Goal: Information Seeking & Learning: Understand process/instructions

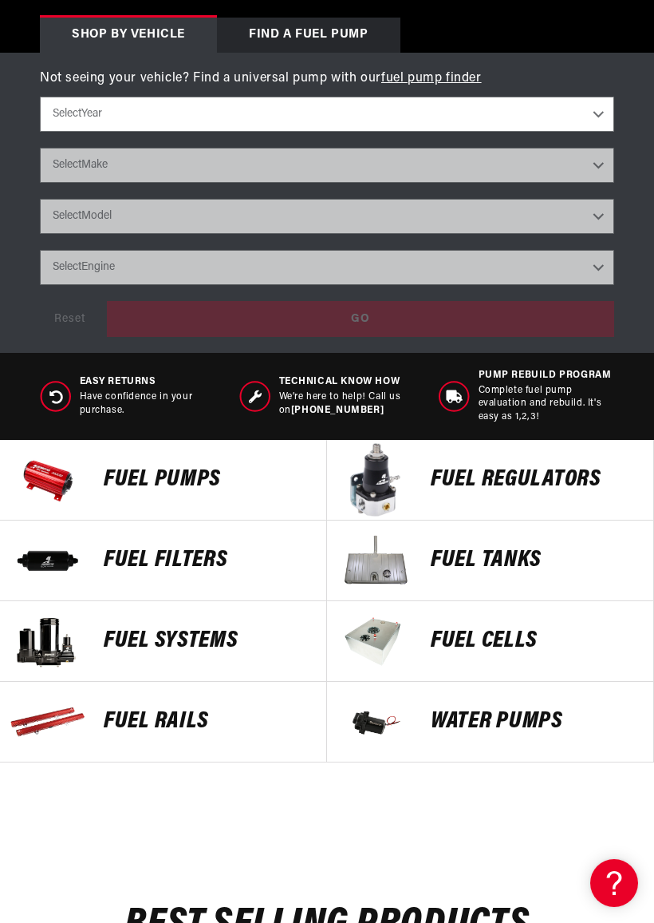
click at [434, 483] on p "FUEL REGULATORS" at bounding box center [534, 480] width 207 height 24
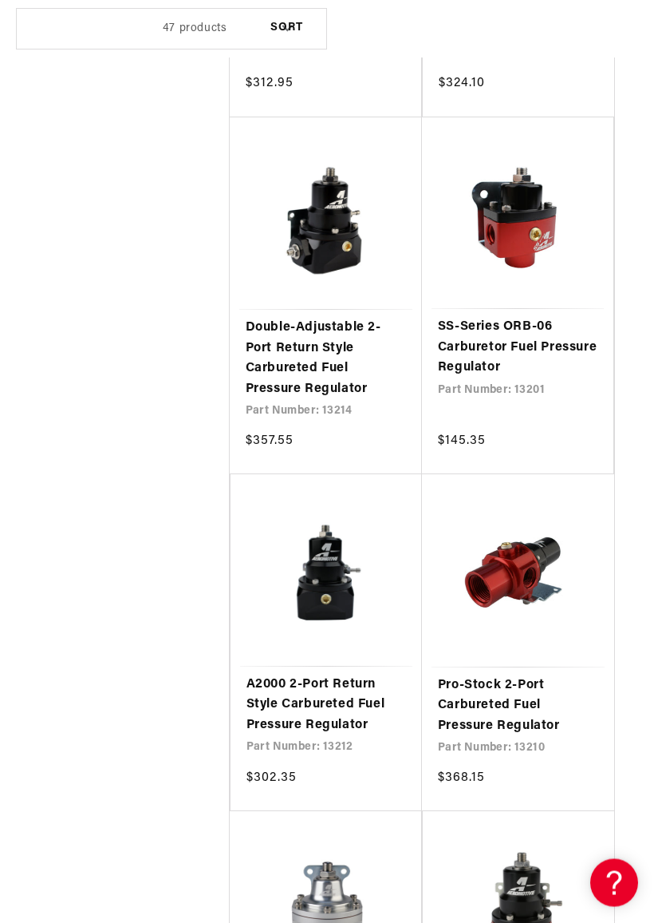
scroll to position [2933, 0]
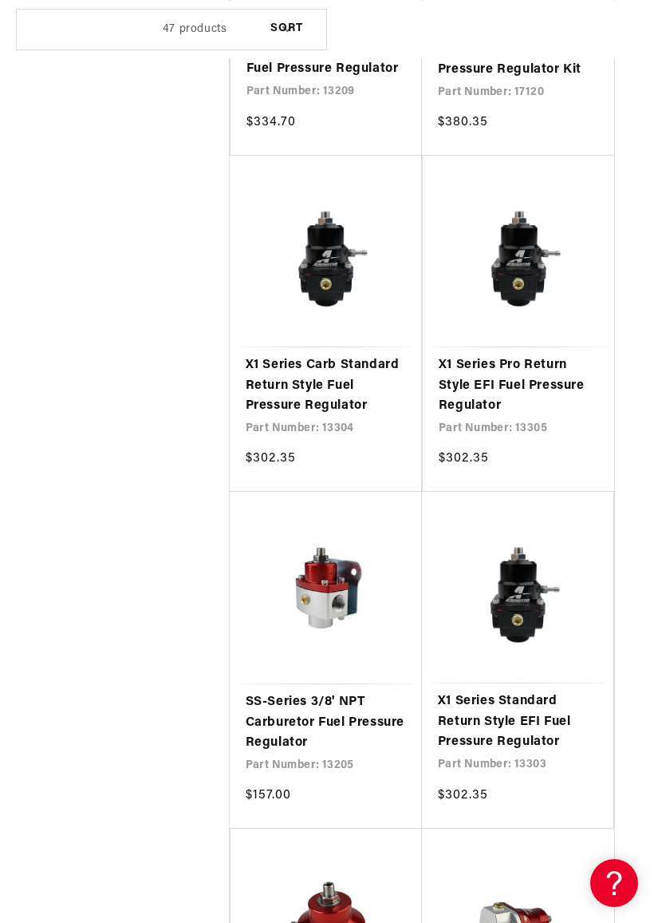
scroll to position [0, 314]
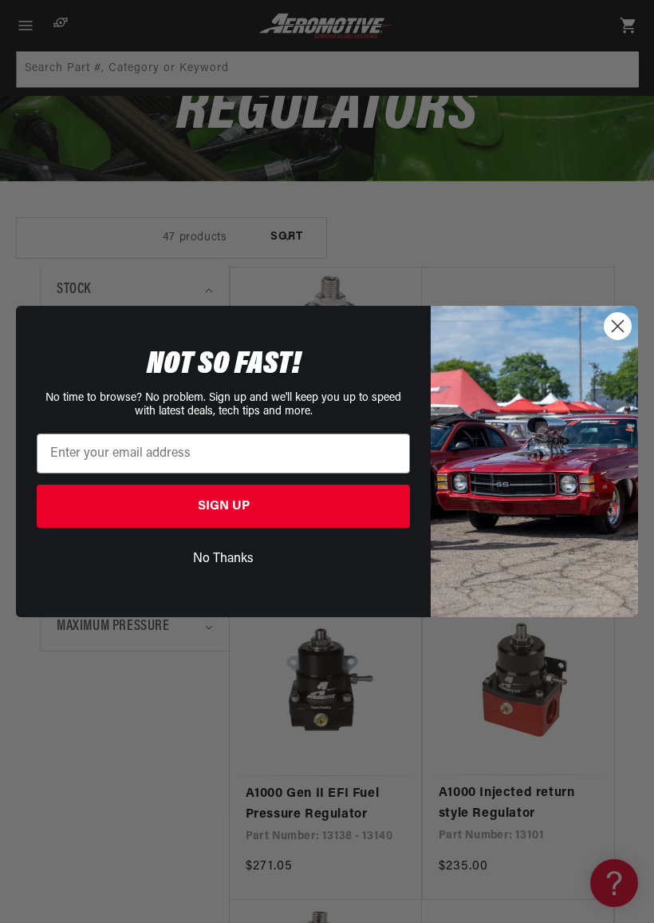
click at [614, 331] on icon "Close dialog" at bounding box center [618, 325] width 11 height 11
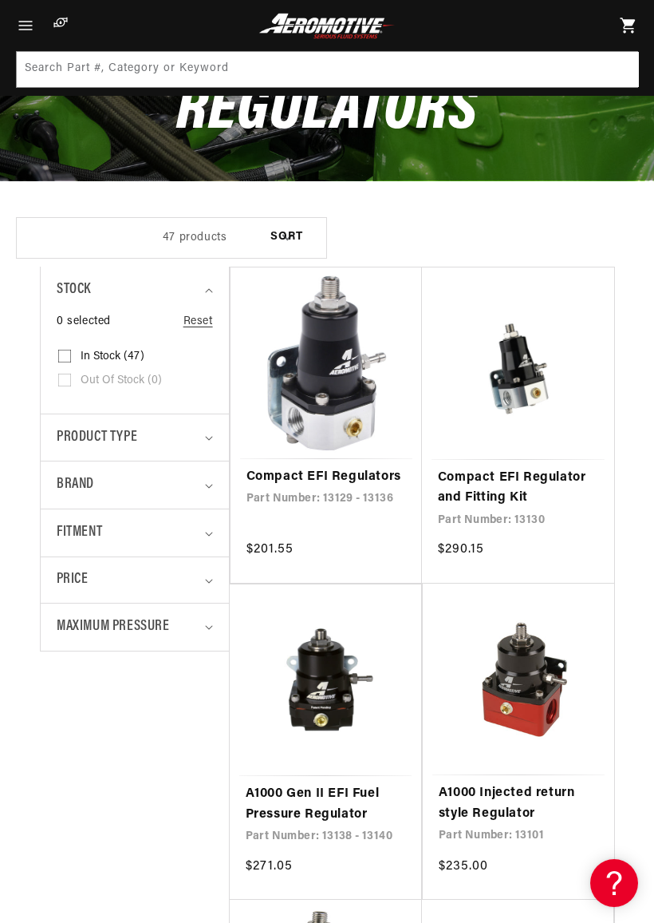
click at [322, 467] on link "Compact EFI Regulators" at bounding box center [327, 477] width 160 height 21
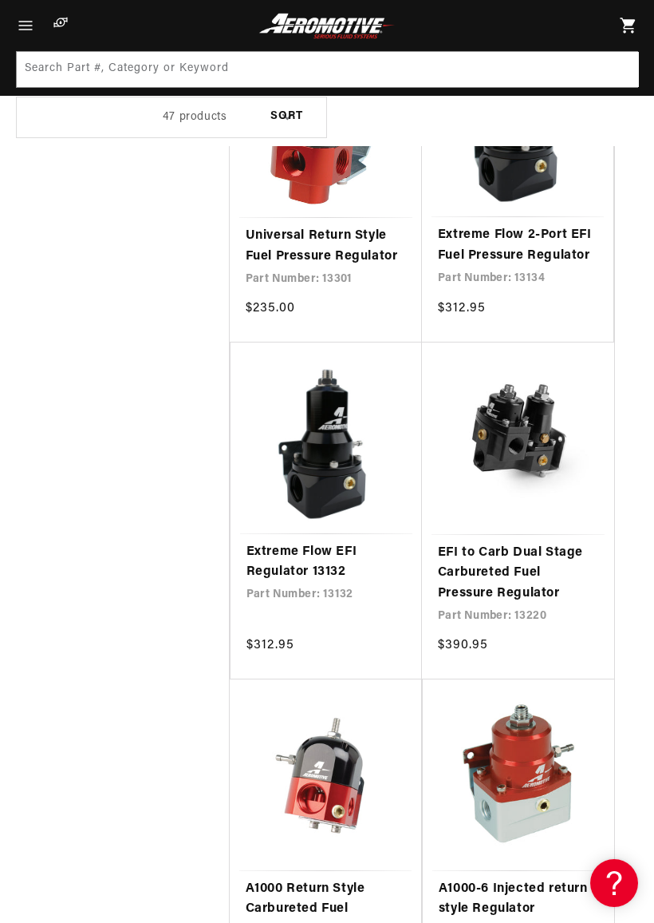
scroll to position [0, 511]
click at [510, 543] on link "EFI to Carb Dual Stage Carbureted Fuel Pressure Regulator" at bounding box center [518, 573] width 160 height 61
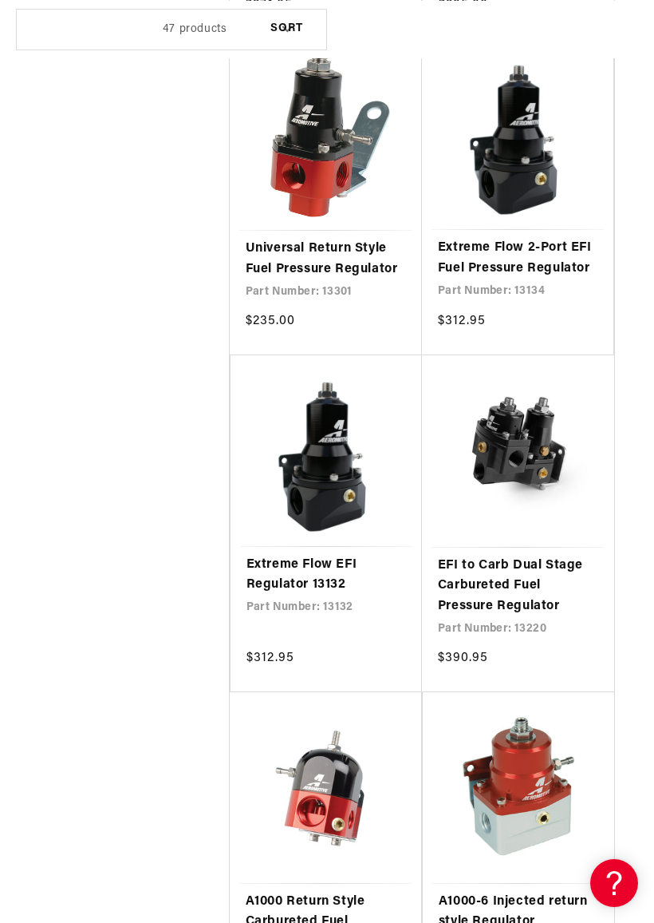
click at [520, 555] on link "EFI to Carb Dual Stage Carbureted Fuel Pressure Regulator" at bounding box center [518, 585] width 160 height 61
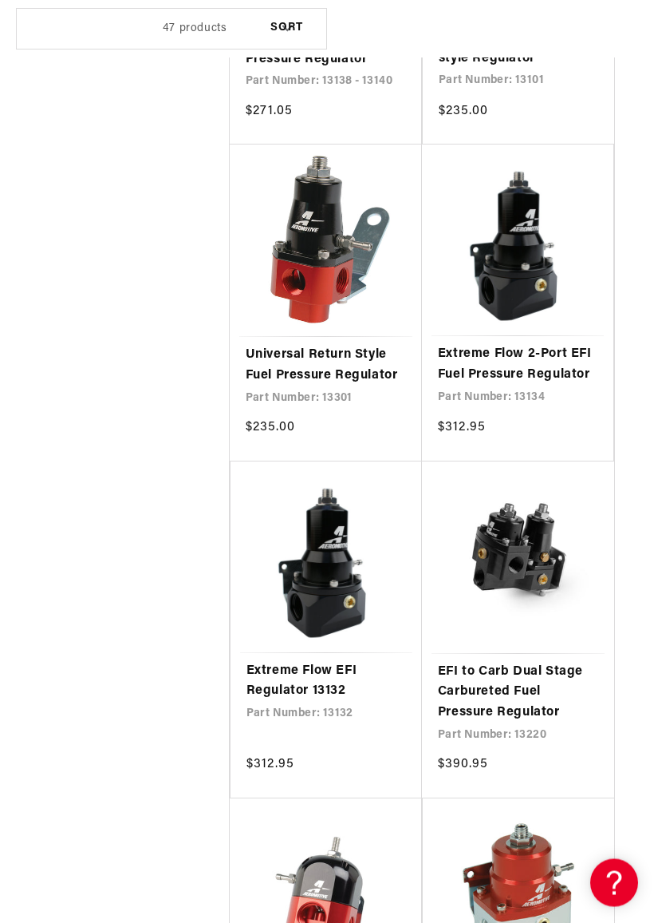
scroll to position [929, 0]
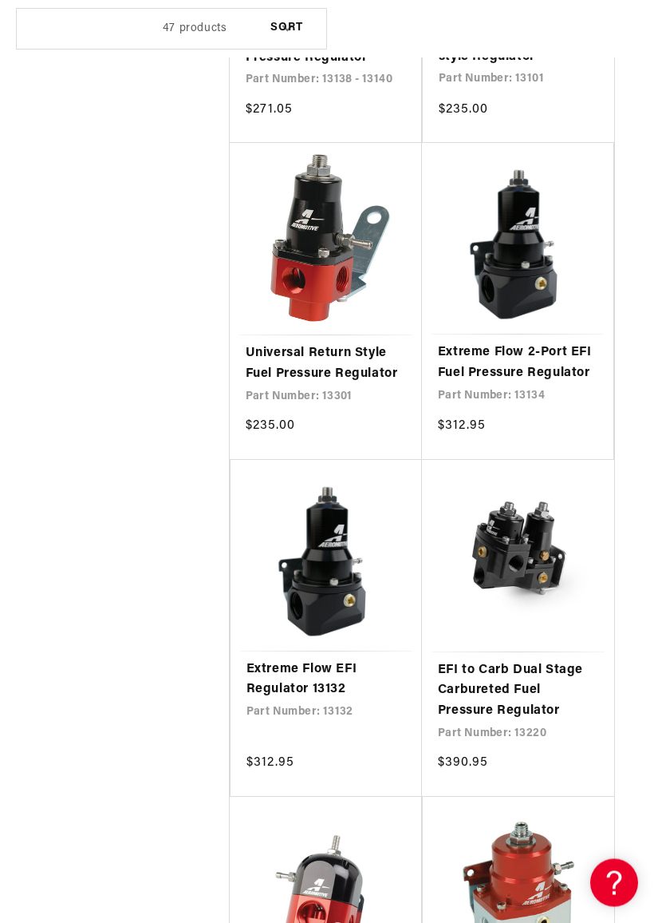
click at [526, 661] on link "EFI to Carb Dual Stage Carbureted Fuel Pressure Regulator" at bounding box center [518, 691] width 160 height 61
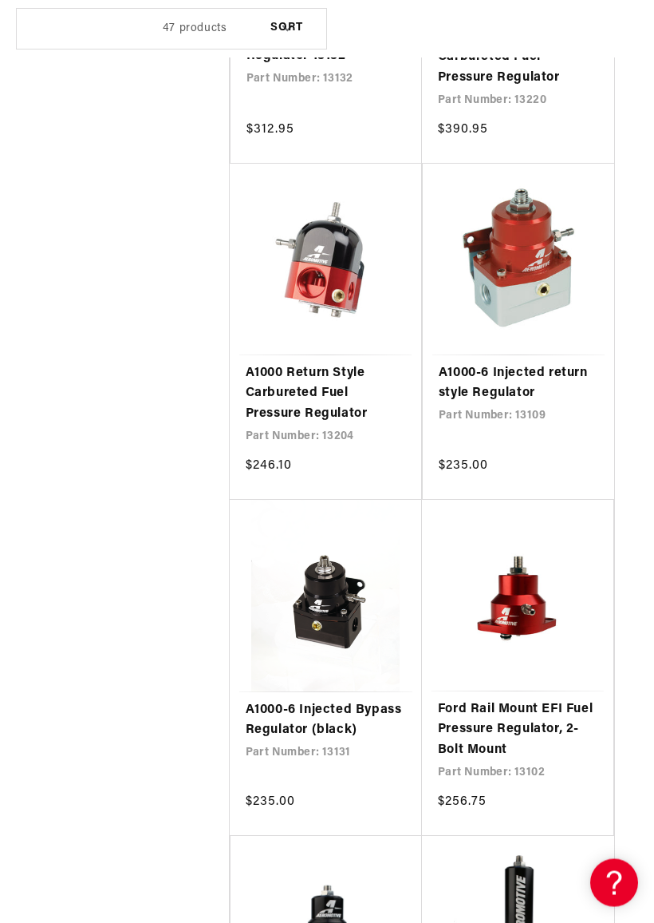
scroll to position [0, 0]
click at [307, 701] on link "A1000-6 Injected Bypass Regulator (black)" at bounding box center [326, 721] width 160 height 41
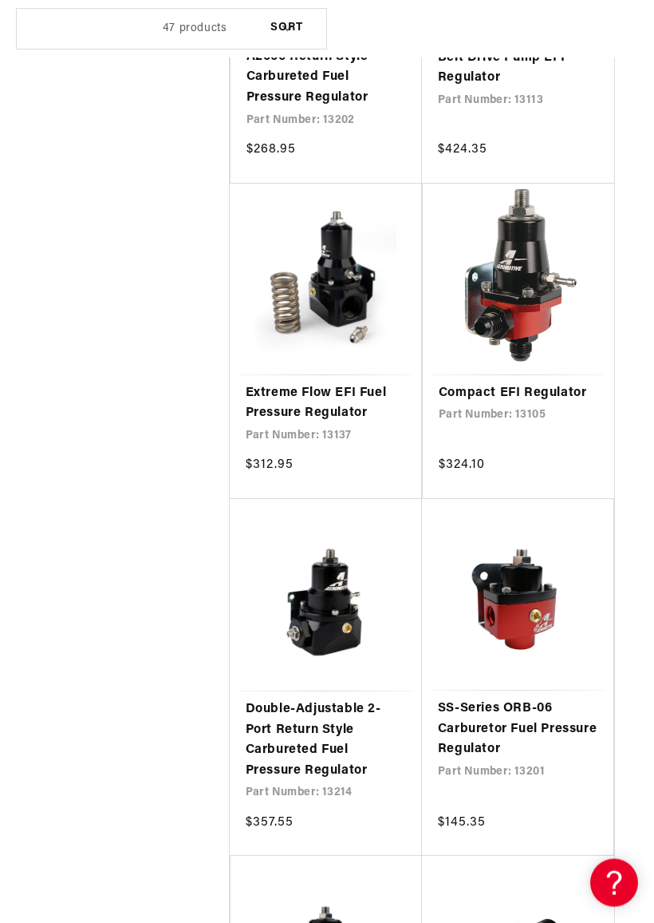
scroll to position [2731, 0]
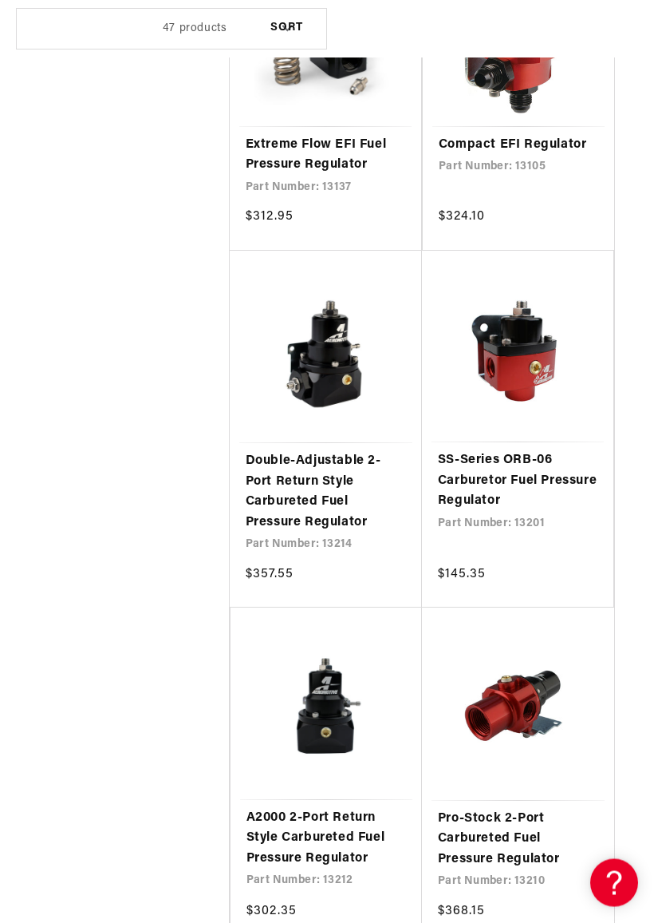
click at [316, 808] on link "A2000 2-Port Return Style Carbureted Fuel Pressure Regulator" at bounding box center [327, 838] width 160 height 61
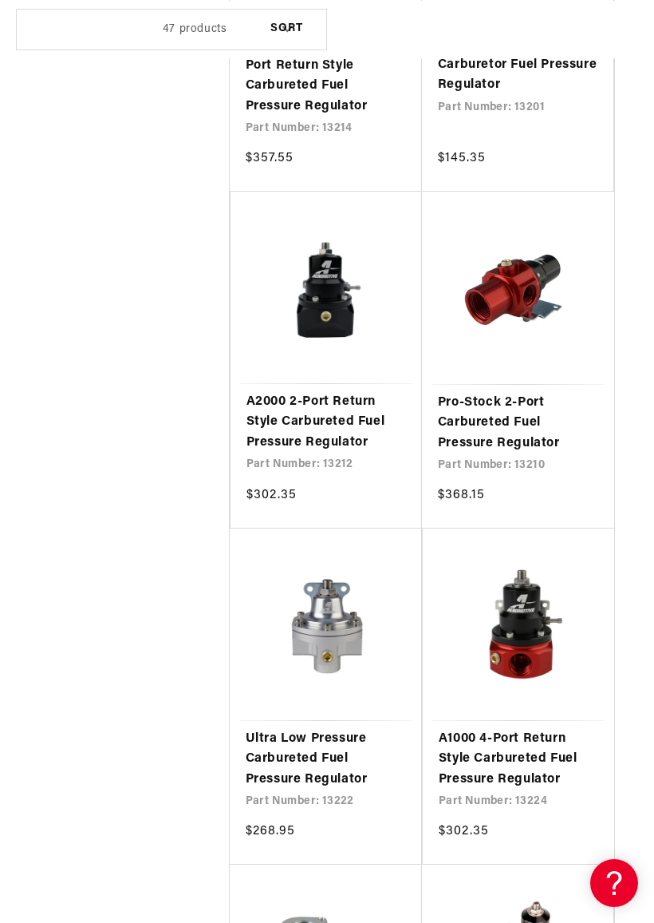
scroll to position [0, 511]
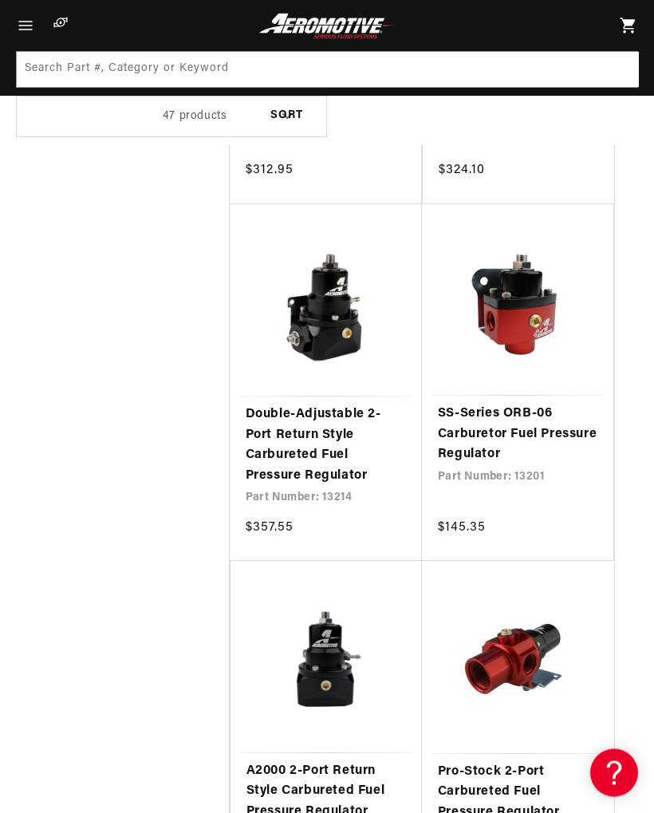
scroll to position [2738, 0]
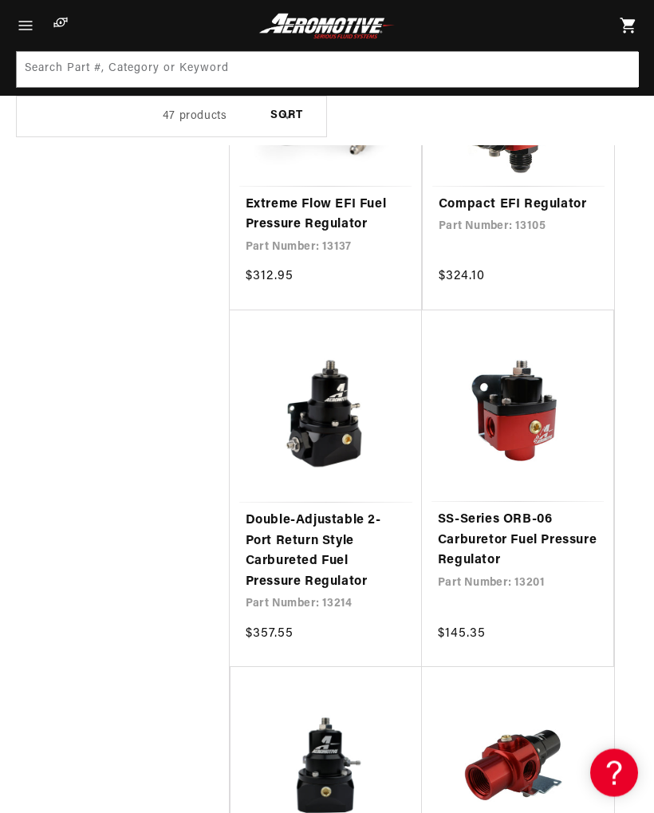
click at [518, 511] on link "SS-Series ORB-06 Carburetor Fuel Pressure Regulator" at bounding box center [518, 541] width 160 height 61
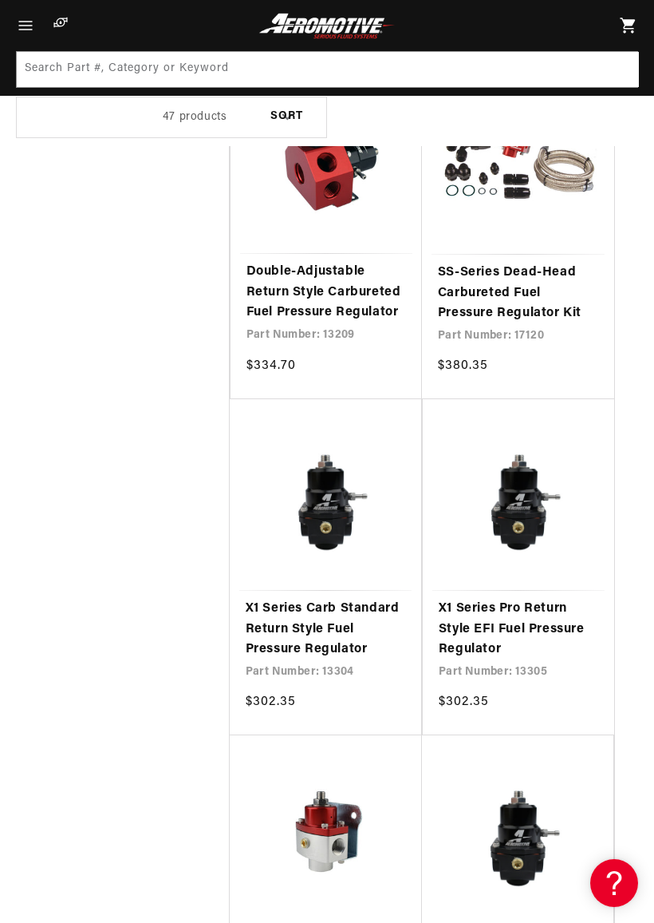
scroll to position [0, 0]
click at [312, 599] on link "X1 Series Carb Standard Return Style Fuel Pressure Regulator" at bounding box center [326, 629] width 160 height 61
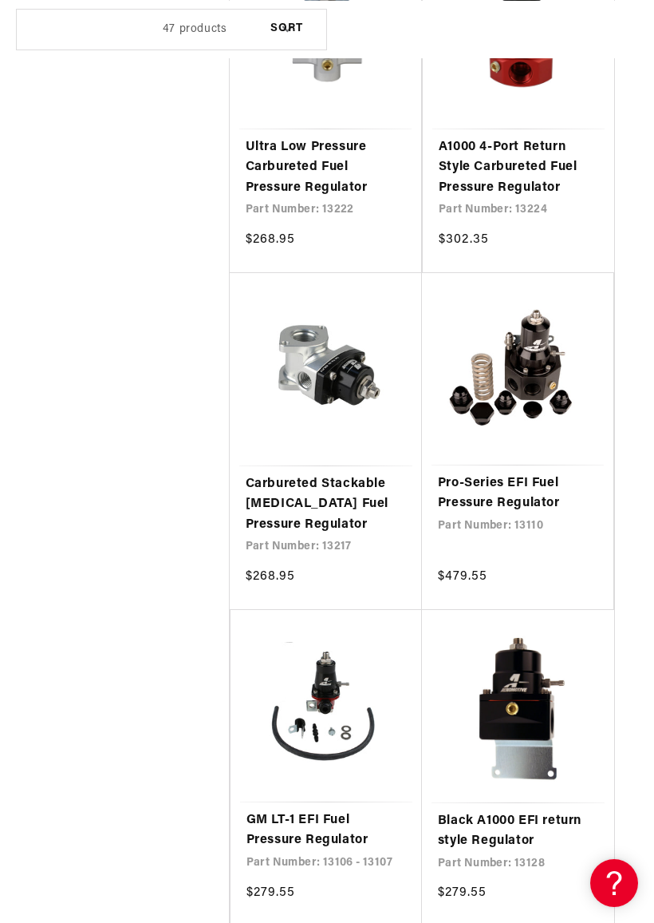
click at [113, 611] on aside "Stock 0 selected Reset Stock In stock (47) In stock (47 products) Out of stock …" at bounding box center [135, 680] width 190 height 8092
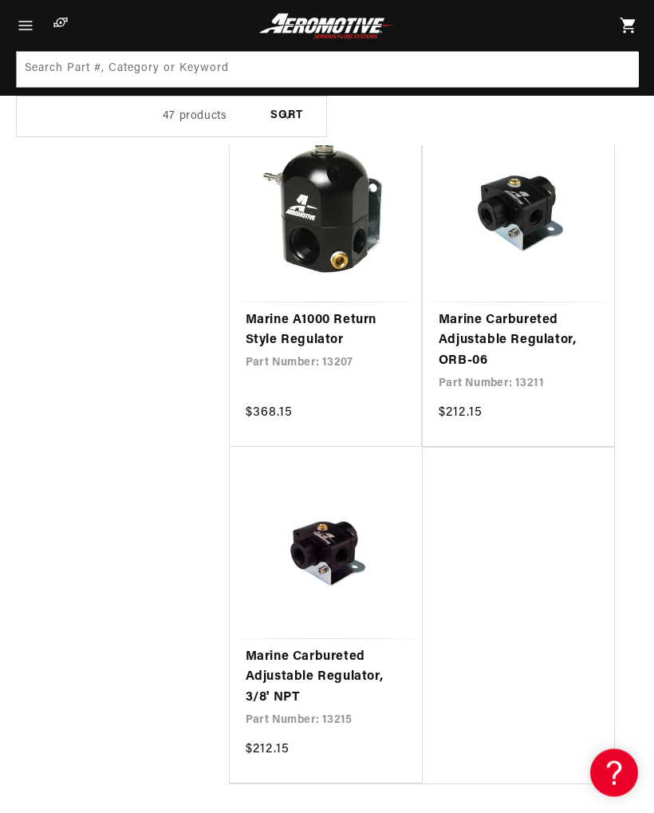
scroll to position [7612, 0]
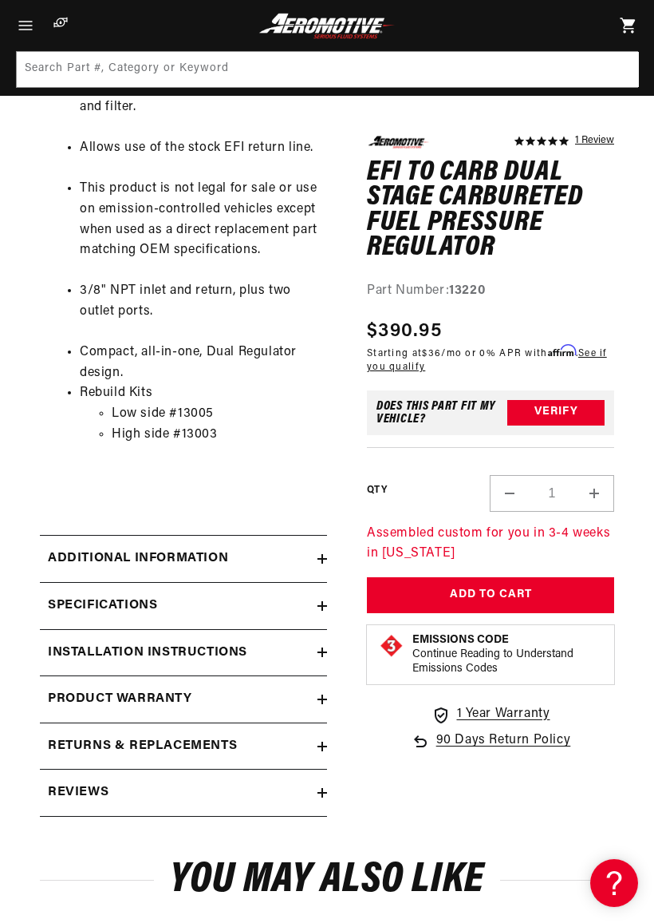
scroll to position [0, 511]
click at [87, 783] on h2 "Reviews" at bounding box center [78, 792] width 61 height 21
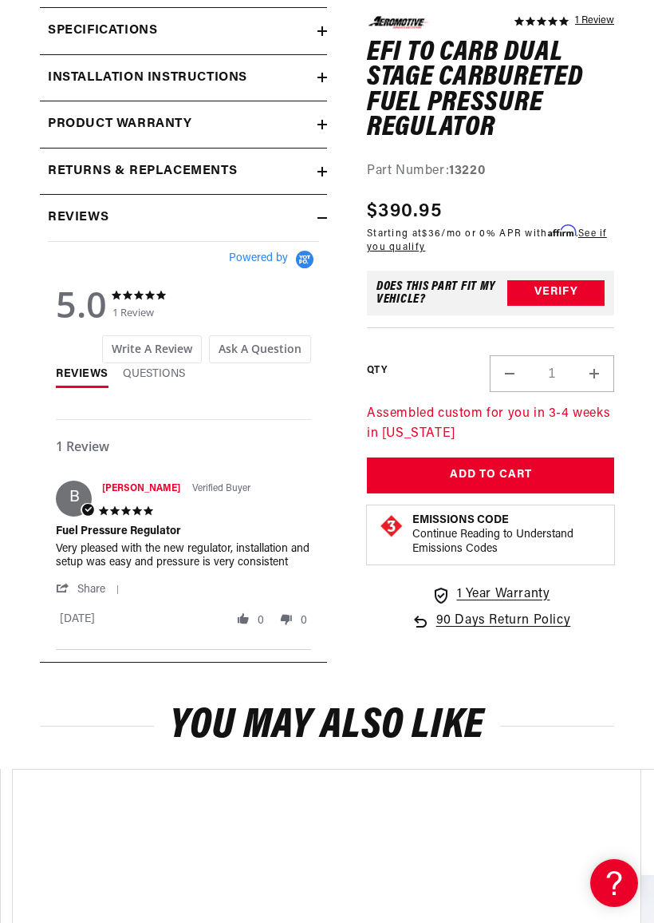
scroll to position [0, 0]
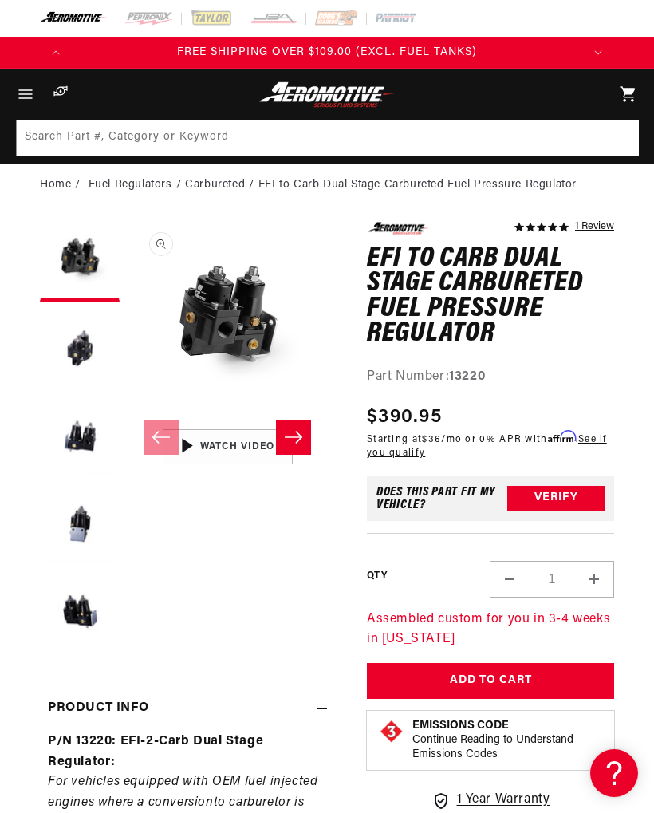
click at [128, 421] on button "Open media 1 in modal" at bounding box center [128, 421] width 0 height 0
click at [233, 447] on img "Gallery Viewer" at bounding box center [228, 447] width 200 height 113
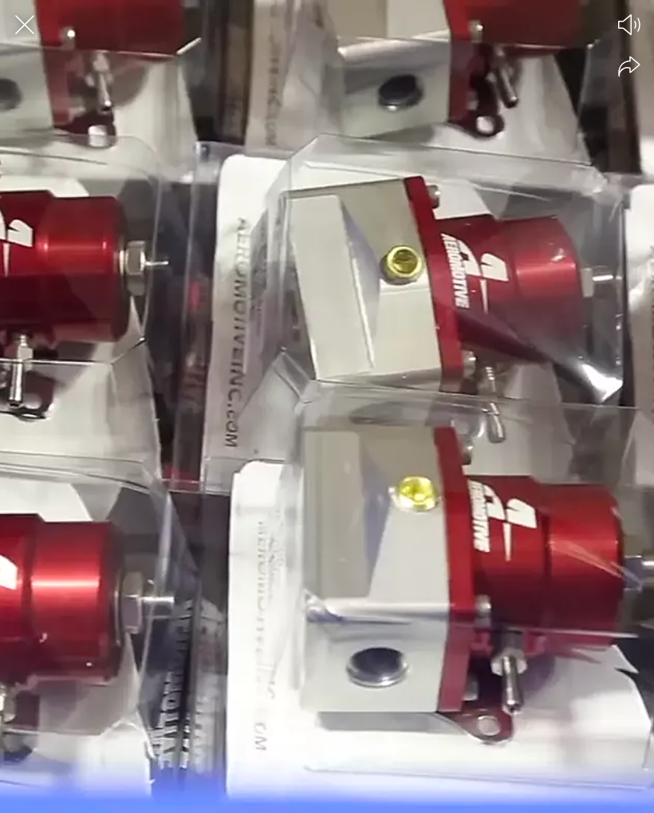
click at [336, 450] on div at bounding box center [327, 406] width 654 height 813
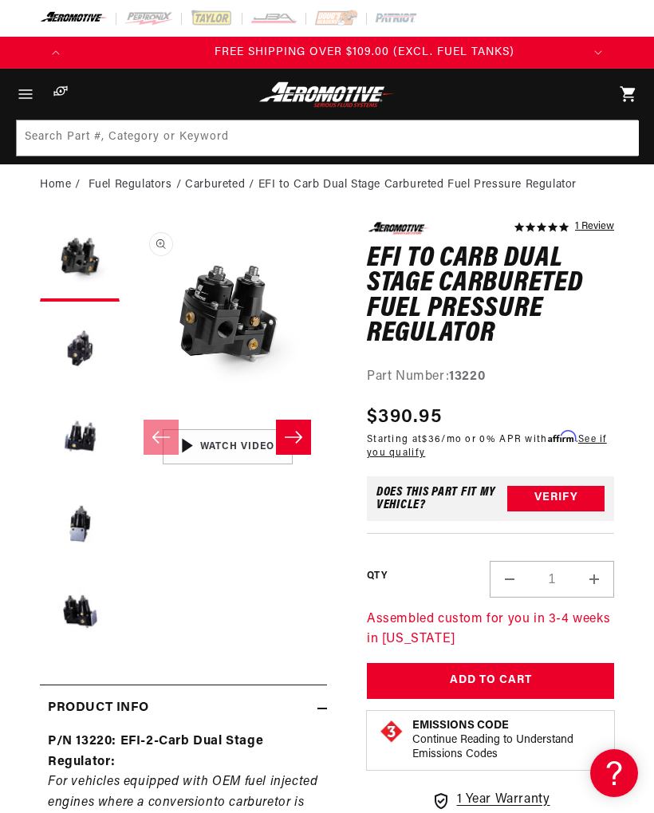
scroll to position [0, 511]
click at [229, 447] on img "Gallery Viewer" at bounding box center [228, 447] width 200 height 113
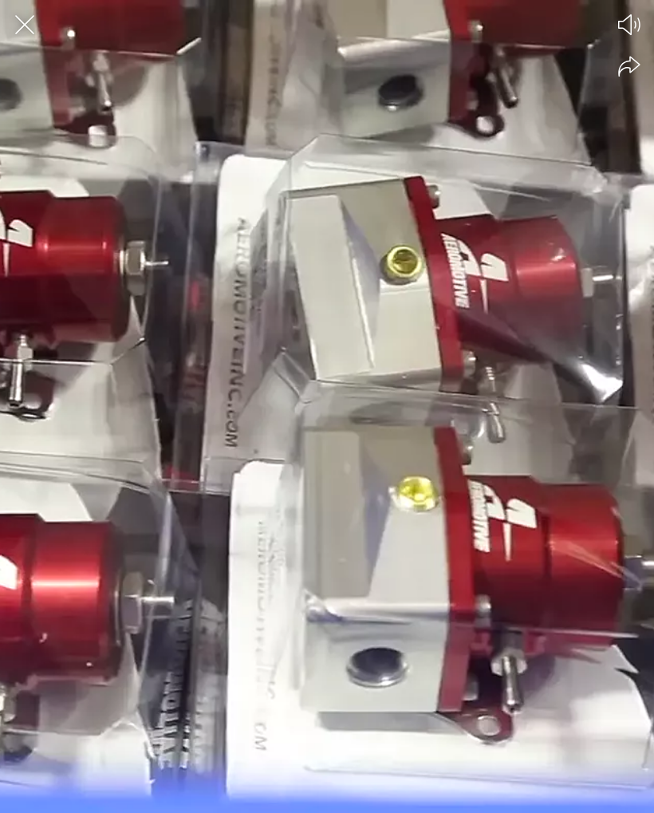
scroll to position [0, 0]
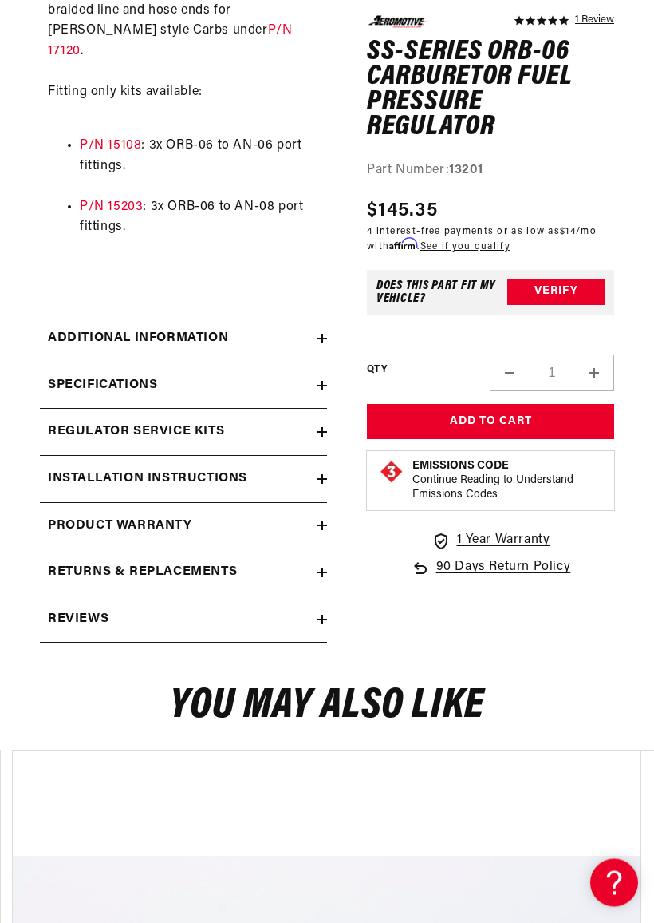
scroll to position [1456, 0]
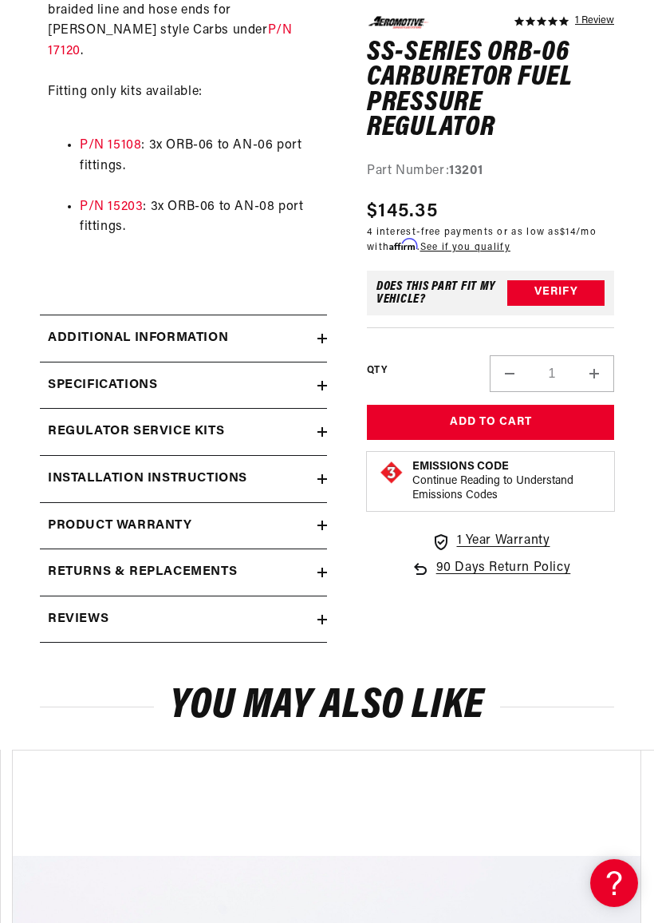
click at [89, 609] on h2 "Reviews" at bounding box center [78, 619] width 61 height 21
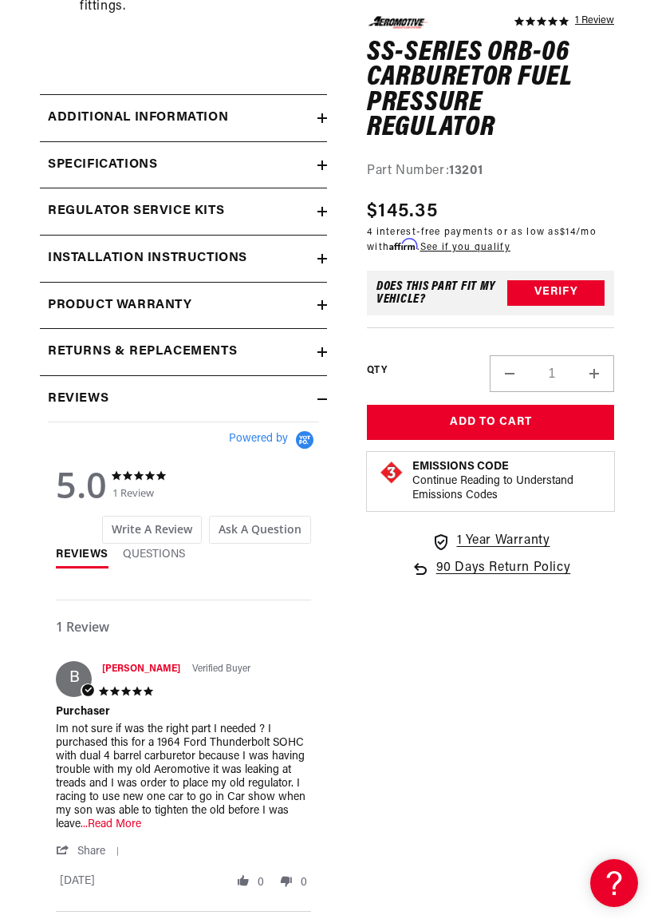
scroll to position [0, 511]
click at [119, 812] on span "...Read More" at bounding box center [111, 824] width 61 height 12
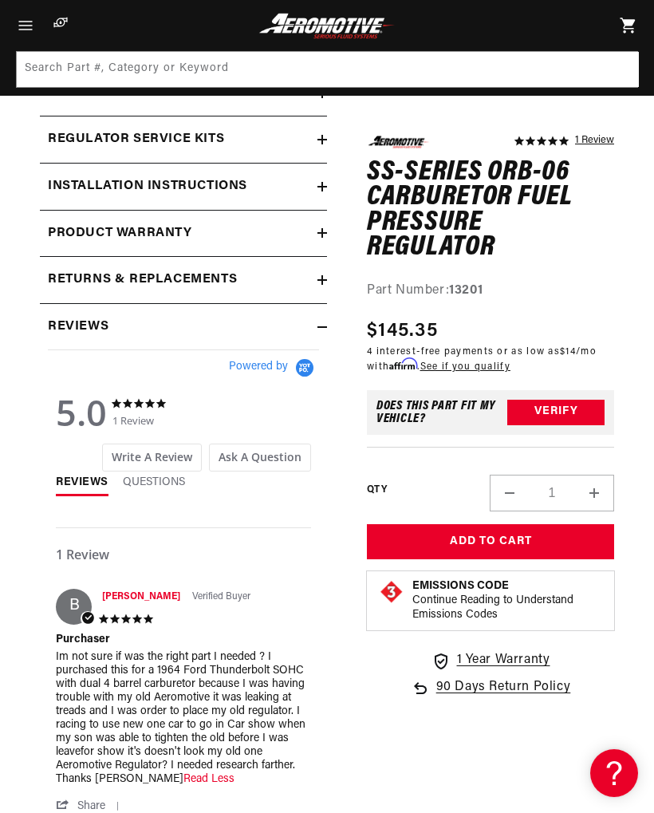
scroll to position [1740, 0]
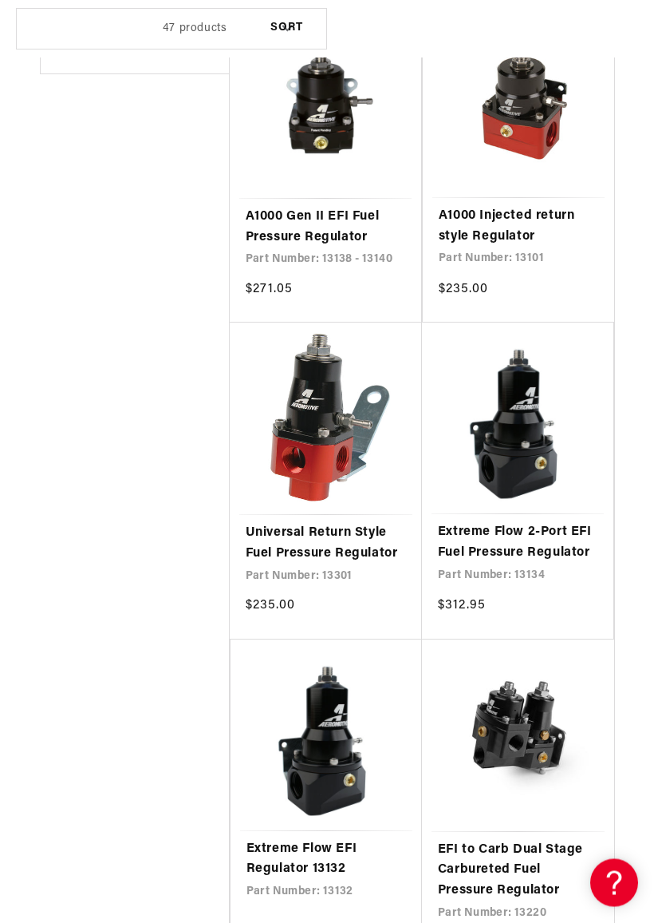
scroll to position [0, 511]
click at [515, 812] on link "EFI to Carb Dual Stage Carbureted Fuel Pressure Regulator" at bounding box center [518, 870] width 160 height 61
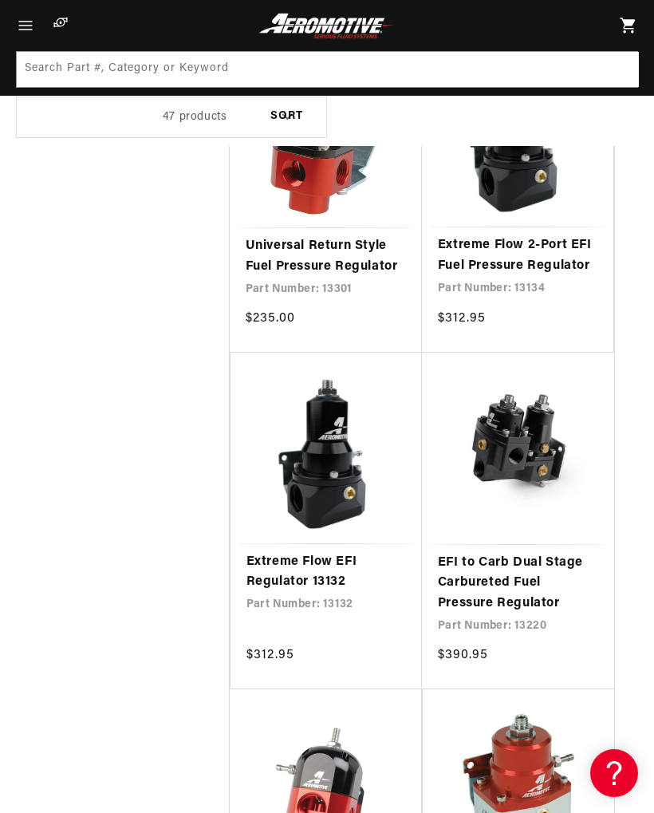
scroll to position [0, 0]
click at [508, 555] on link "EFI to Carb Dual Stage Carbureted Fuel Pressure Regulator" at bounding box center [518, 583] width 160 height 61
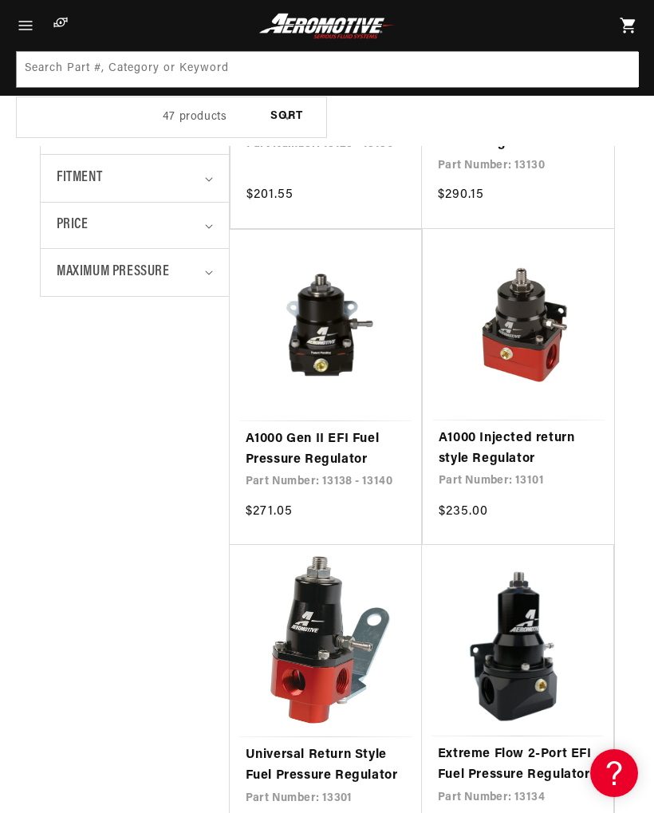
scroll to position [488, 0]
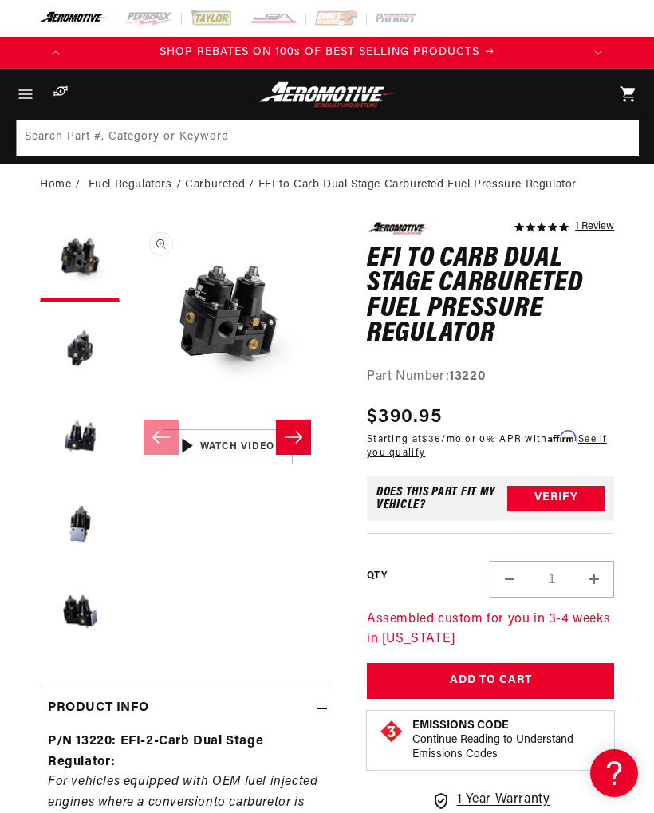
click at [128, 421] on button "Open media 1 in modal" at bounding box center [128, 421] width 0 height 0
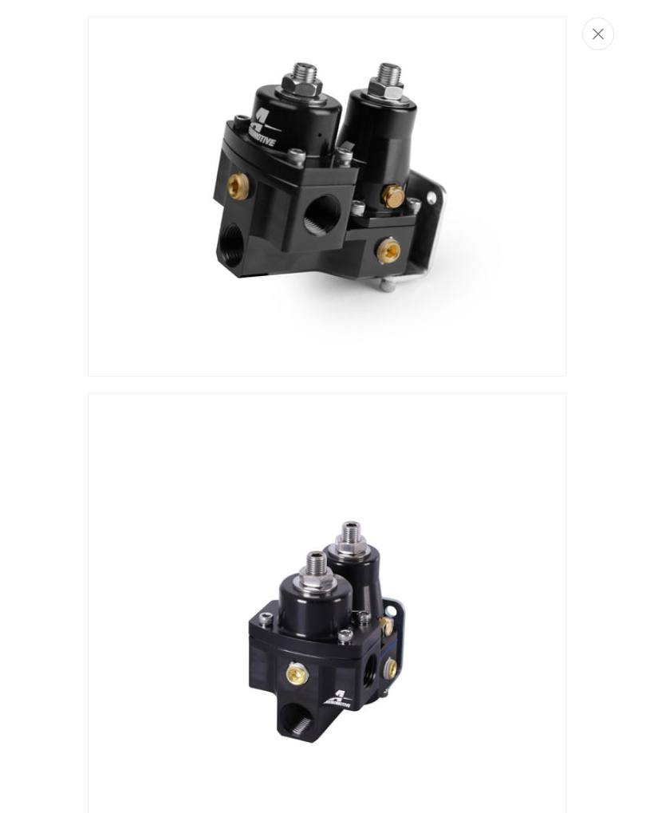
click at [599, 29] on icon "Close" at bounding box center [598, 34] width 11 height 12
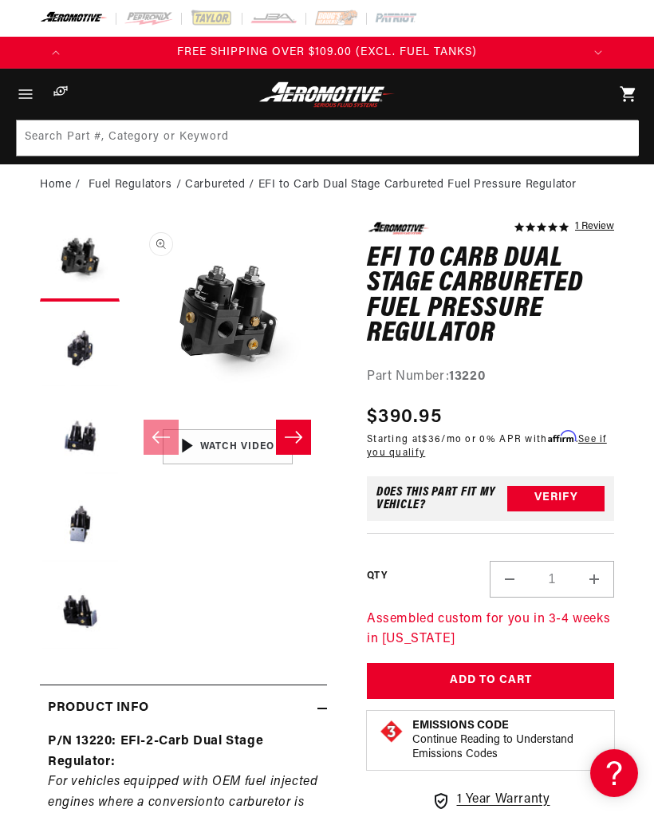
scroll to position [0, 511]
click at [72, 360] on button "Load image 2 in gallery view" at bounding box center [80, 350] width 80 height 80
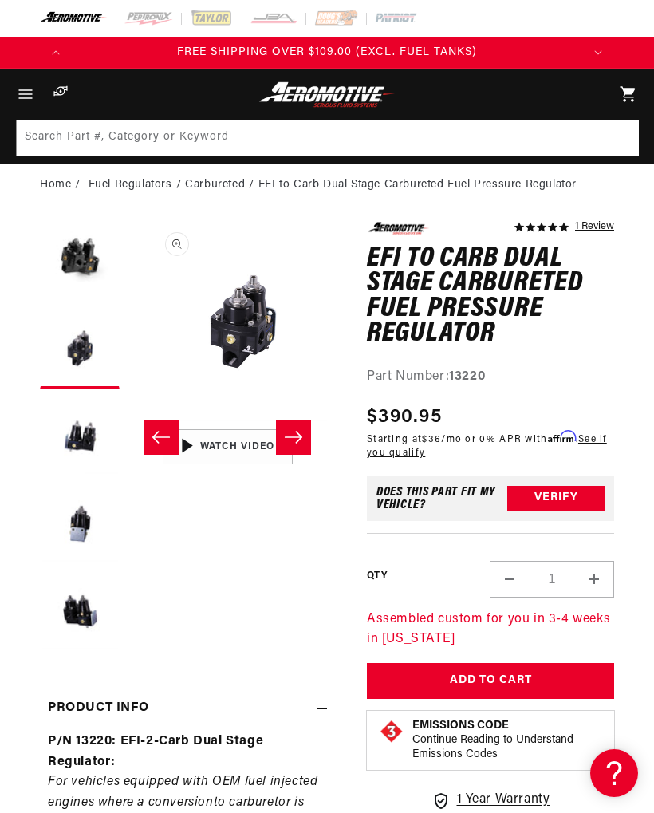
scroll to position [0, 200]
click at [74, 448] on button "Load image 3 in gallery view" at bounding box center [80, 437] width 80 height 80
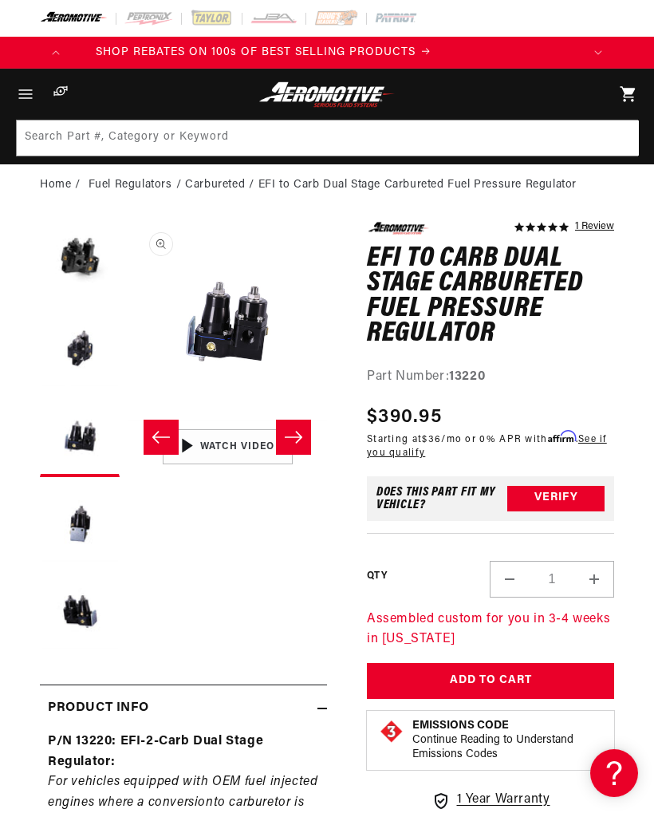
scroll to position [0, 0]
click at [128, 421] on button "Open media 3 in modal" at bounding box center [128, 421] width 0 height 0
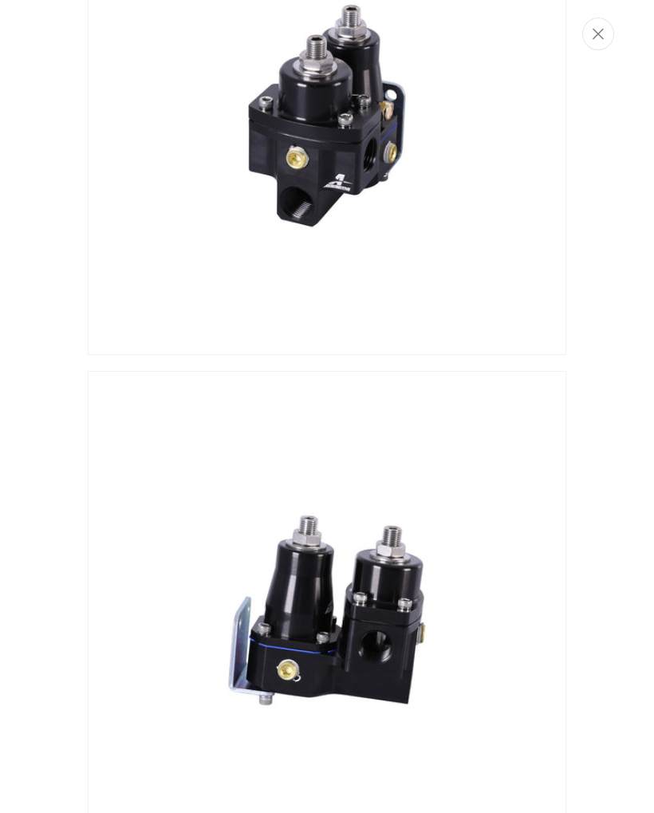
scroll to position [475, 0]
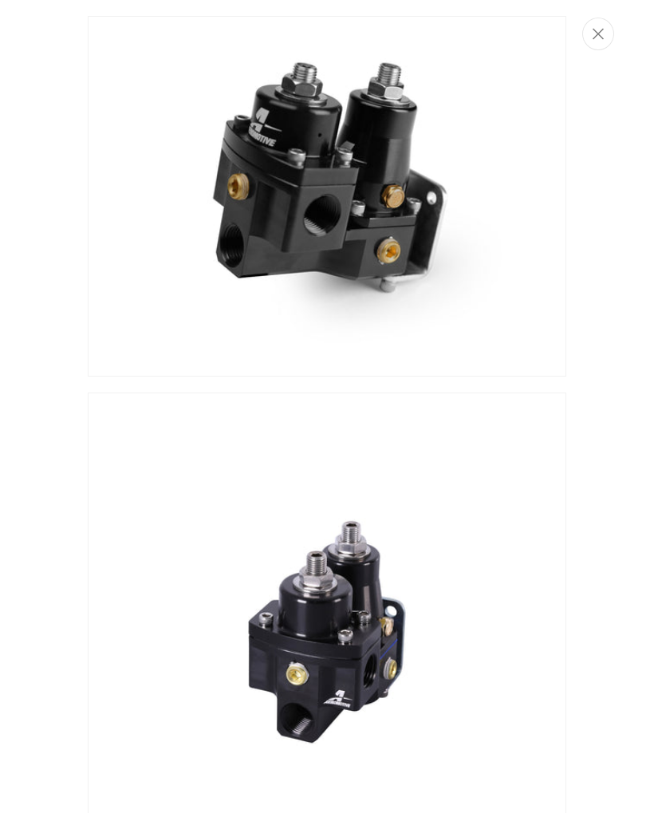
click at [589, 32] on button "Close" at bounding box center [599, 34] width 32 height 33
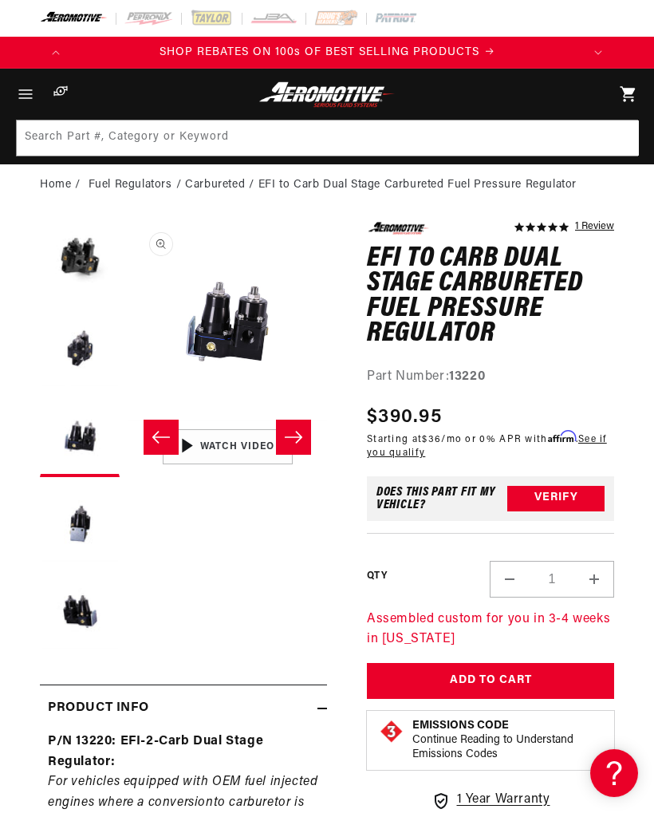
click at [61, 617] on button "Load image 5 in gallery view" at bounding box center [80, 613] width 80 height 80
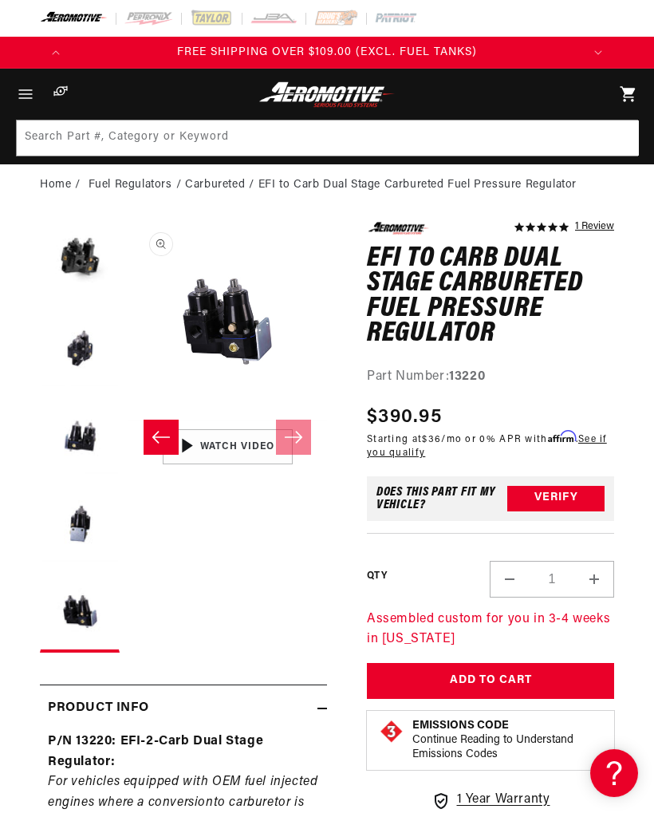
click at [128, 421] on button "Open media 5 in modal" at bounding box center [128, 421] width 0 height 0
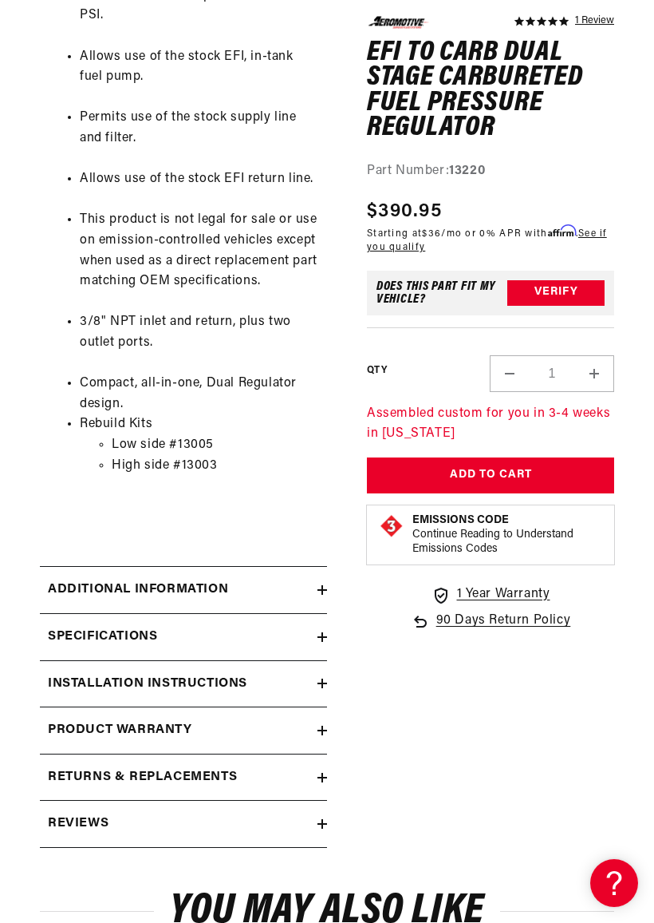
scroll to position [0, 511]
click at [89, 812] on h2 "Reviews" at bounding box center [78, 823] width 61 height 21
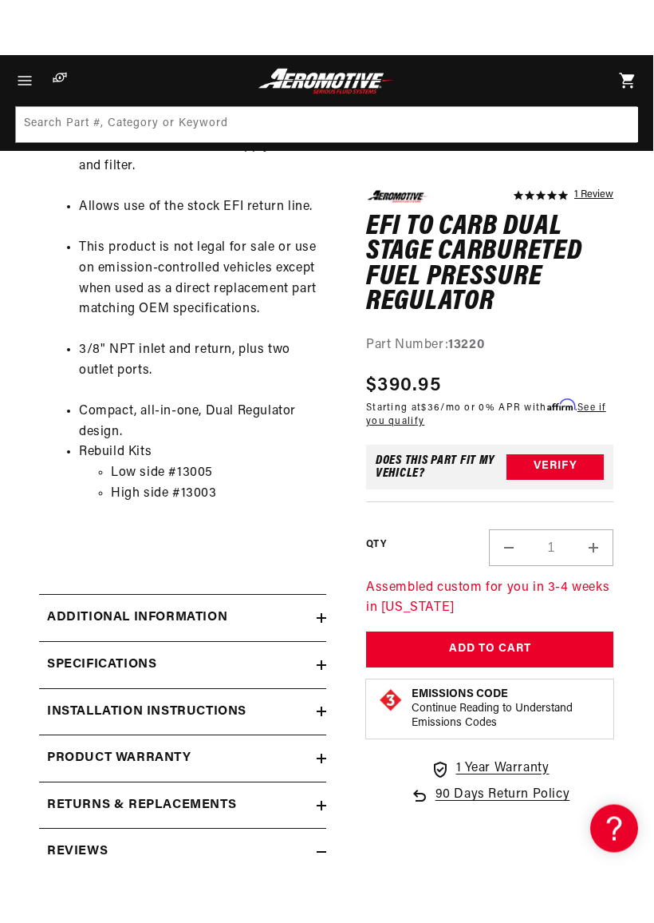
scroll to position [1093, 1]
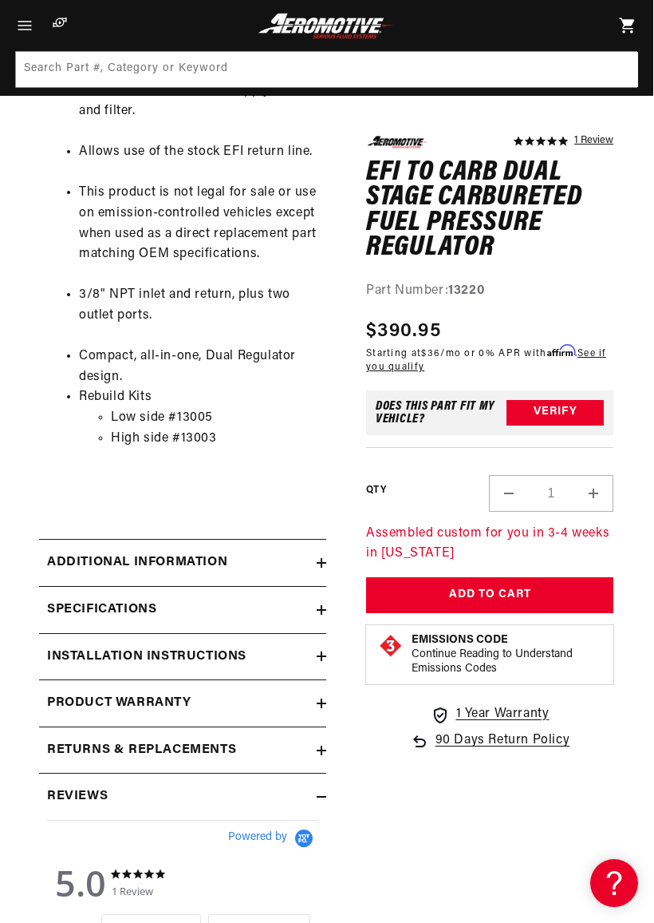
click at [103, 552] on h2 "Additional information" at bounding box center [137, 562] width 180 height 21
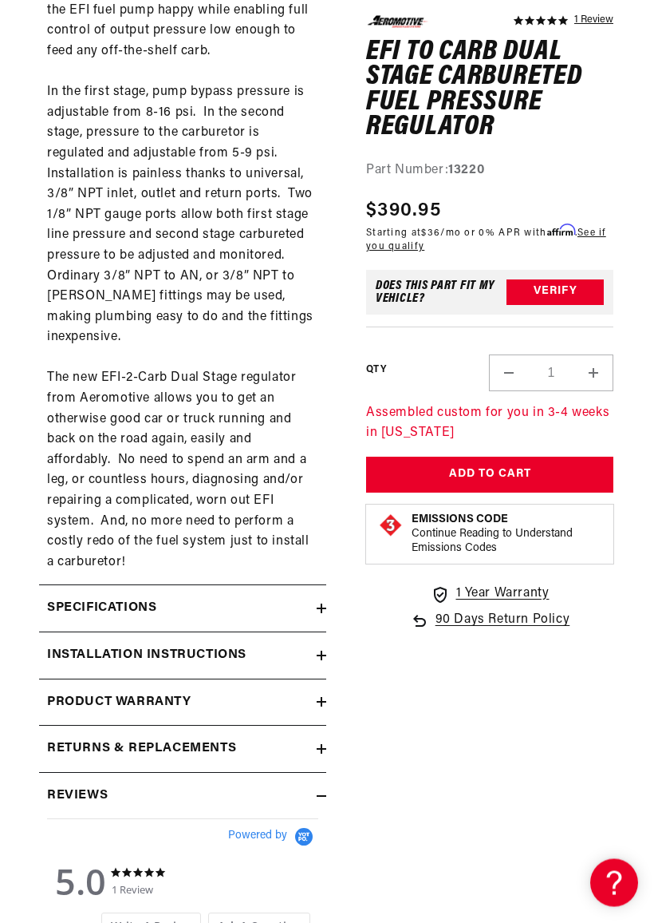
scroll to position [2087, 1]
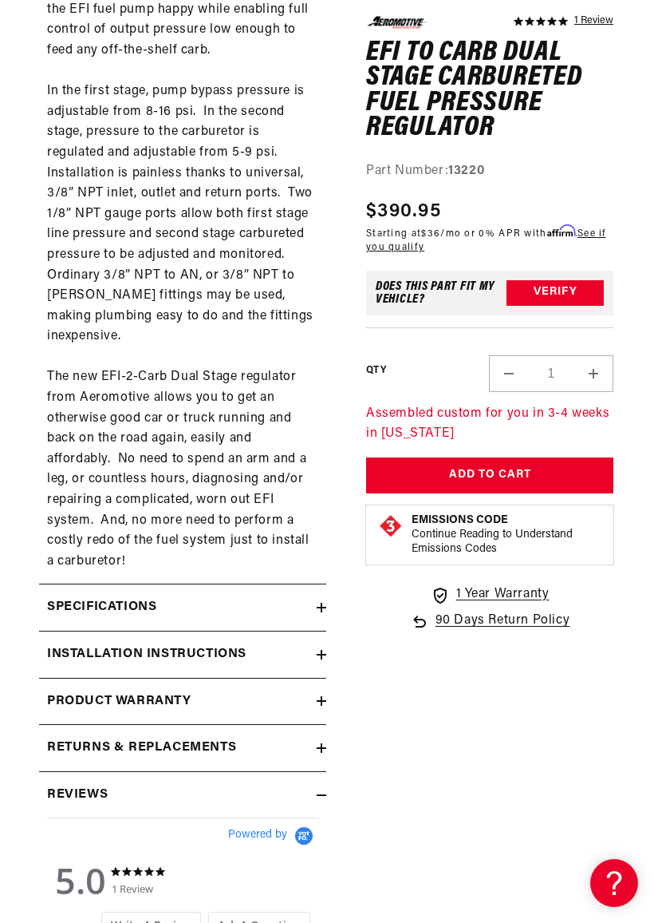
click at [109, 597] on h2 "Specifications" at bounding box center [101, 607] width 109 height 21
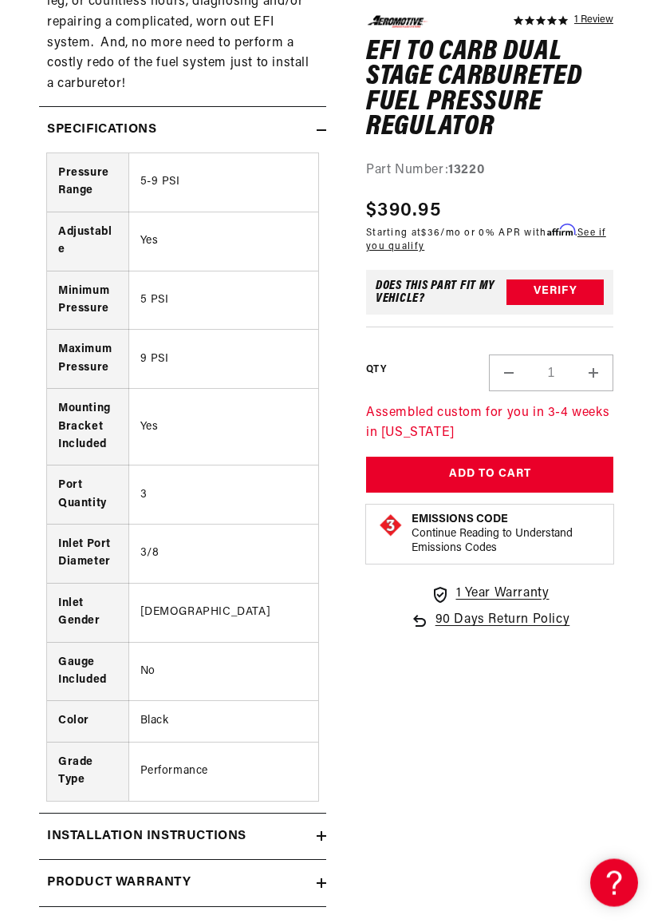
scroll to position [2566, 1]
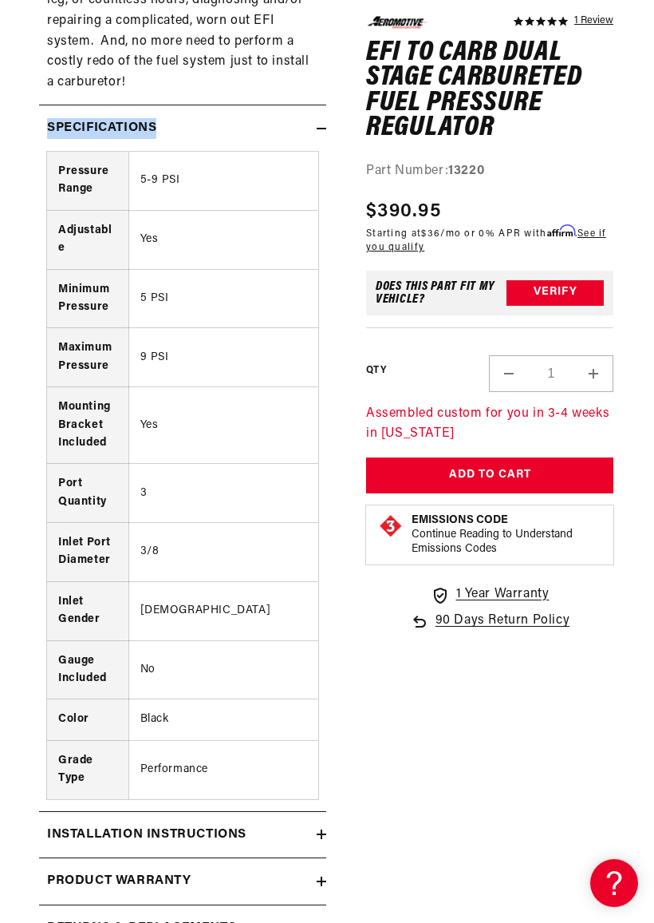
click at [111, 812] on h2 "Installation Instructions" at bounding box center [147, 834] width 200 height 21
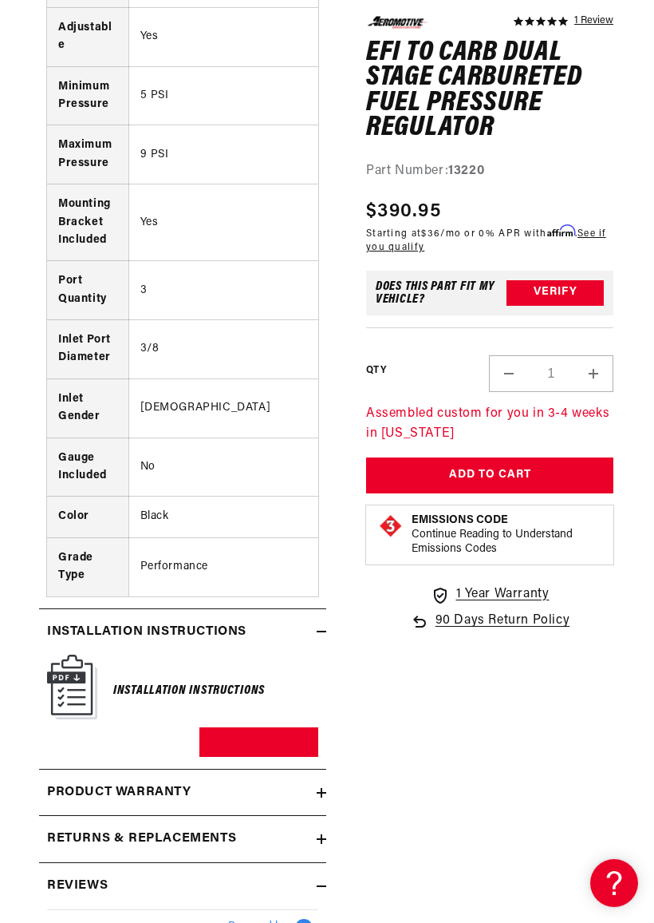
scroll to position [2768, 1]
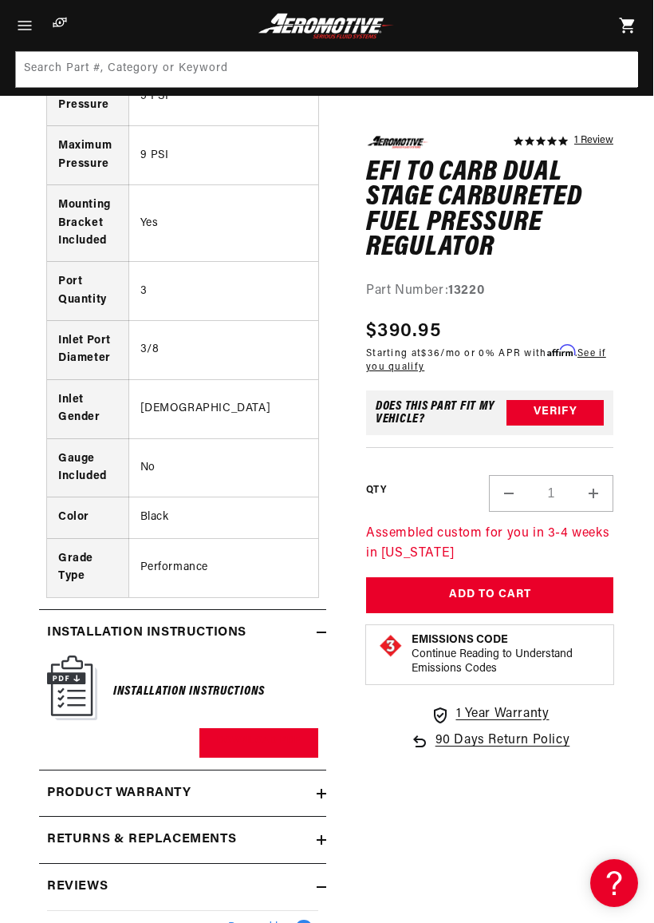
click at [74, 655] on img at bounding box center [72, 687] width 50 height 65
click at [132, 622] on h2 "Installation Instructions" at bounding box center [147, 632] width 200 height 21
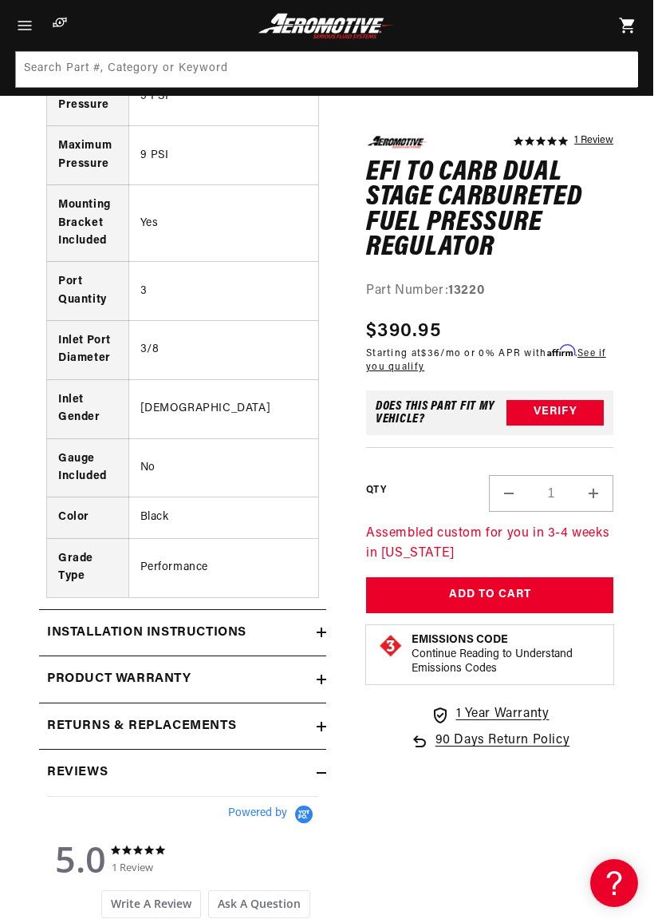
click at [120, 622] on h2 "Installation Instructions" at bounding box center [147, 632] width 200 height 21
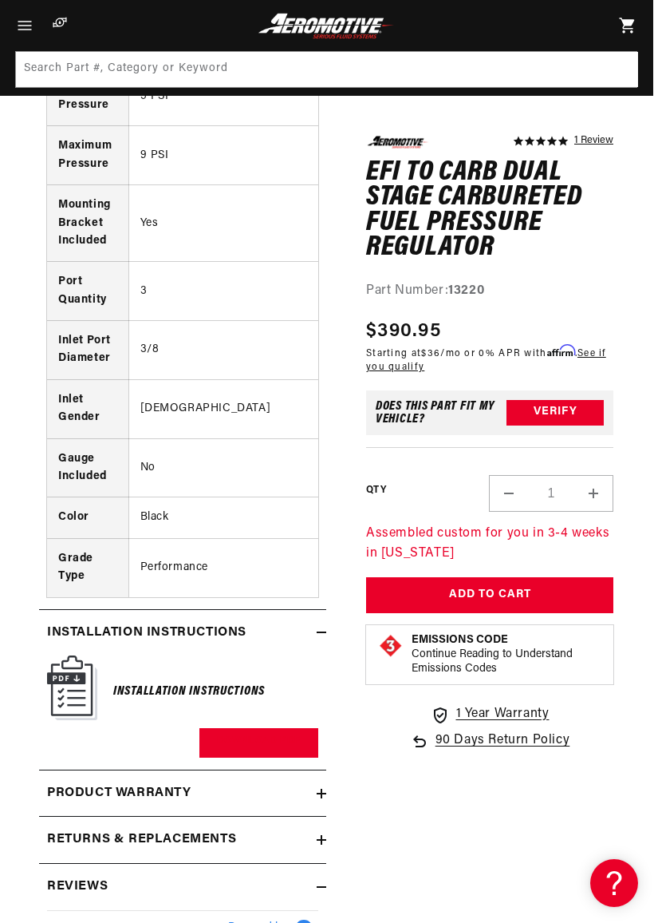
click at [189, 681] on h6 "Installation Instructions" at bounding box center [189, 692] width 152 height 22
click at [167, 681] on h6 "Installation Instructions" at bounding box center [189, 692] width 152 height 22
click at [247, 728] on link "Download PDF" at bounding box center [259, 743] width 119 height 30
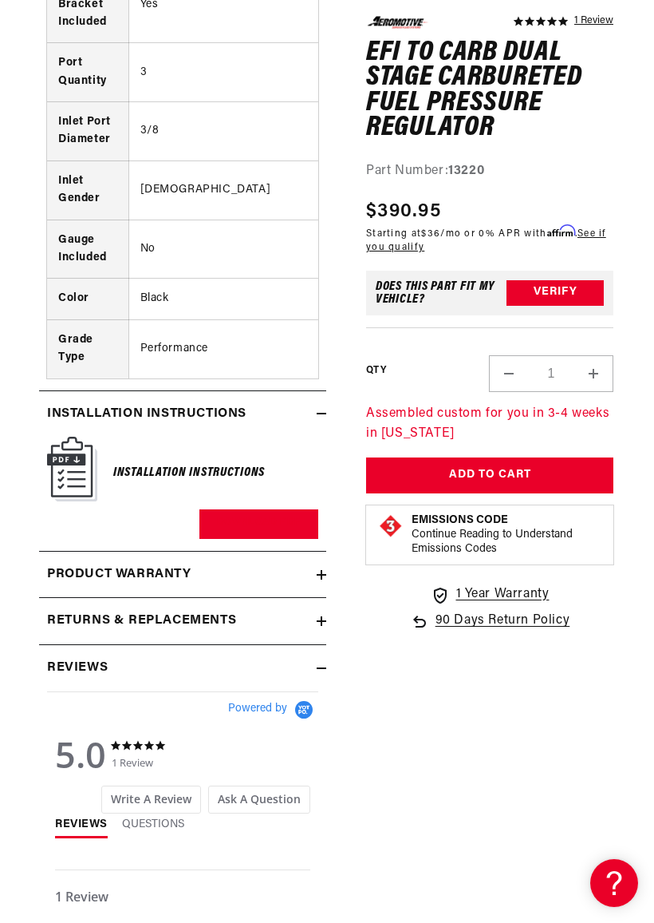
scroll to position [0, 511]
click at [93, 404] on h2 "Installation Instructions" at bounding box center [147, 414] width 200 height 21
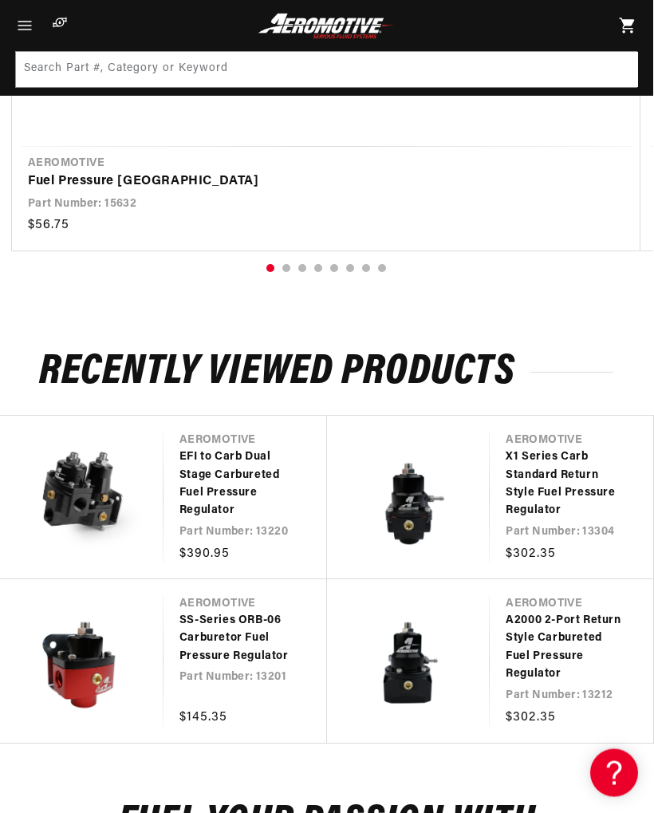
scroll to position [4574, 1]
